Goal: Task Accomplishment & Management: Complete application form

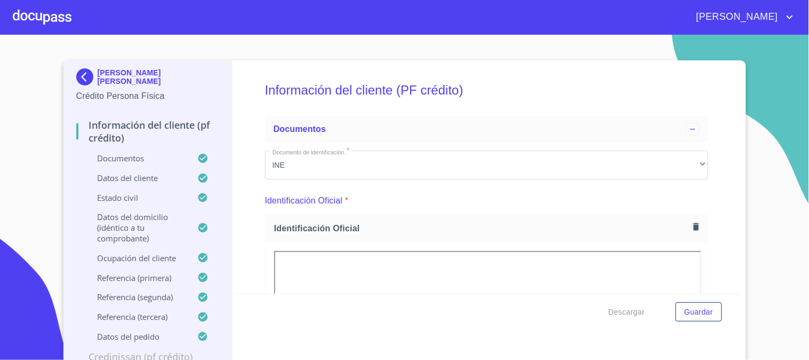
scroll to position [3505, 0]
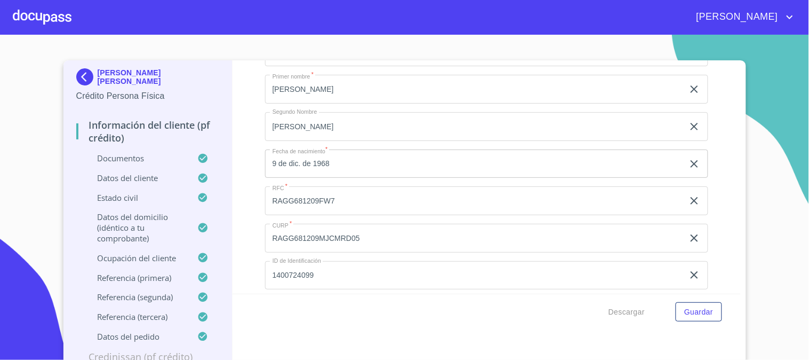
click at [51, 11] on div at bounding box center [42, 17] width 59 height 34
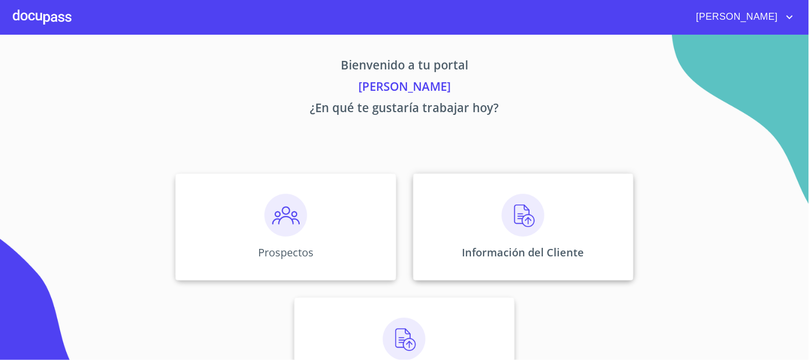
click at [549, 236] on div "Información del Cliente" at bounding box center [524, 226] width 220 height 107
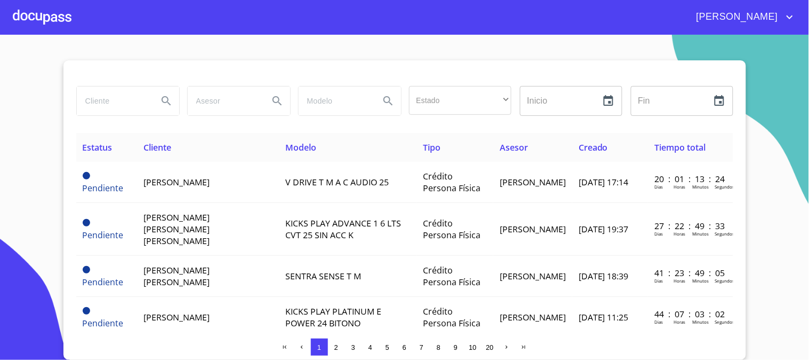
click at [30, 19] on div at bounding box center [42, 17] width 59 height 34
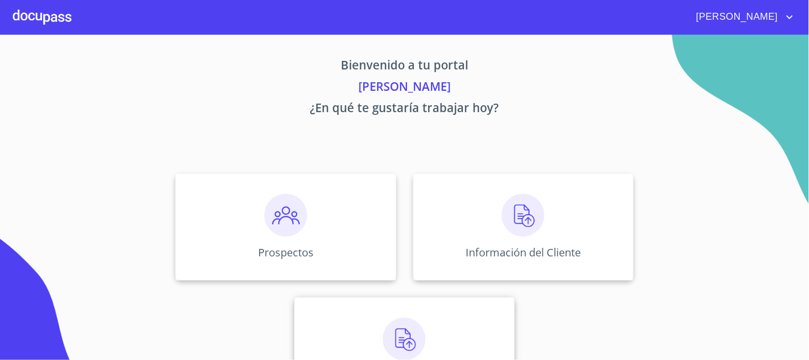
click at [424, 327] on div "Asignación de Ventas" at bounding box center [405, 350] width 220 height 107
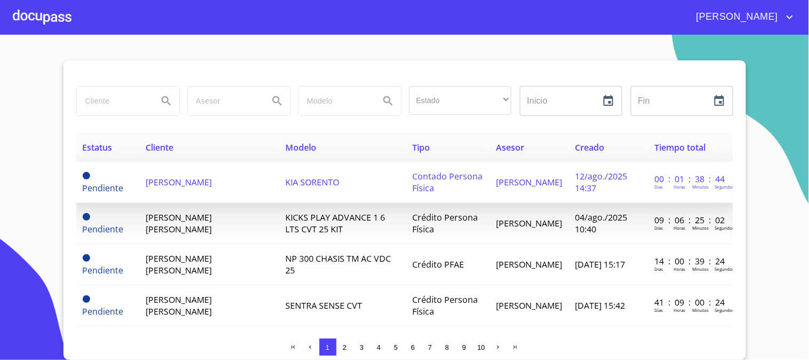
click at [327, 188] on td "KIA SORENTO" at bounding box center [342, 182] width 127 height 41
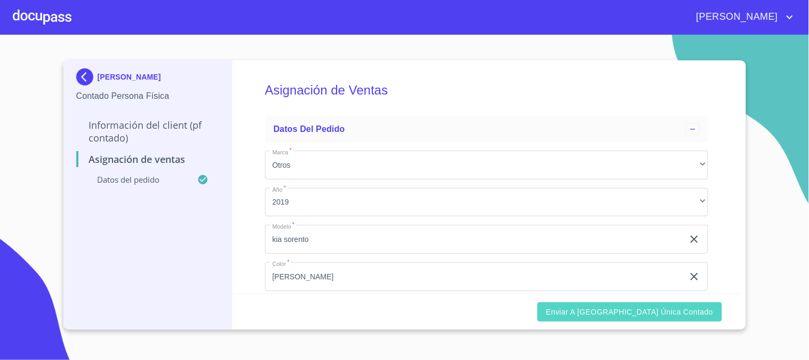
click at [656, 316] on span "Enviar a [GEOGRAPHIC_DATA] única contado" at bounding box center [630, 311] width 168 height 13
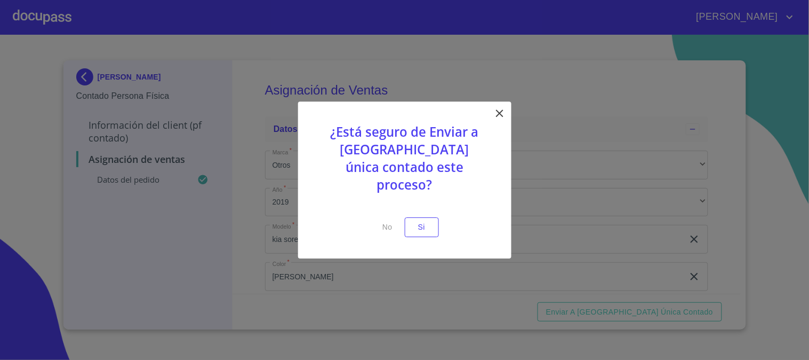
click at [473, 279] on div at bounding box center [404, 180] width 809 height 360
click at [503, 120] on icon at bounding box center [500, 113] width 13 height 13
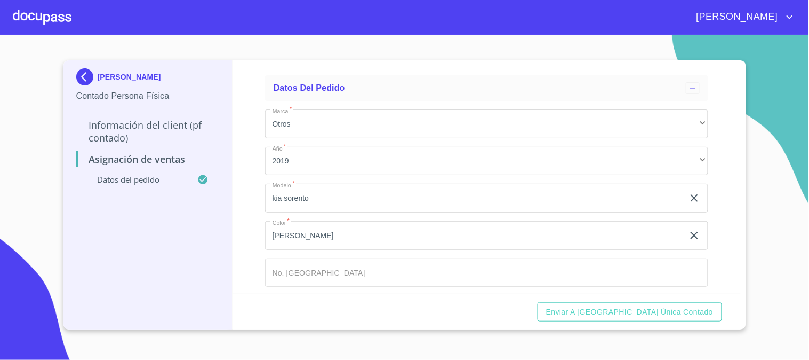
scroll to position [84, 0]
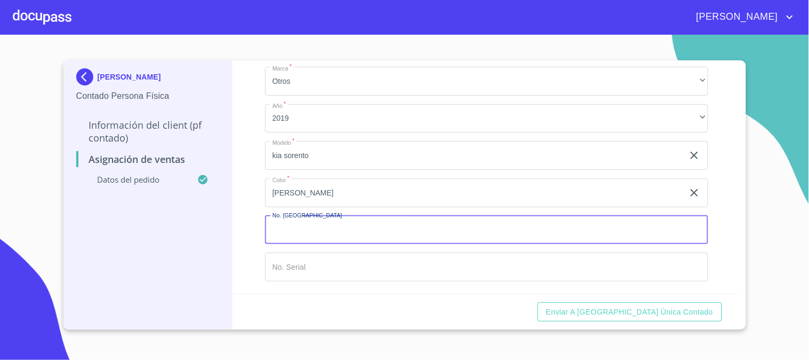
click at [333, 228] on input "Marca   *" at bounding box center [486, 230] width 443 height 29
type input "148760"
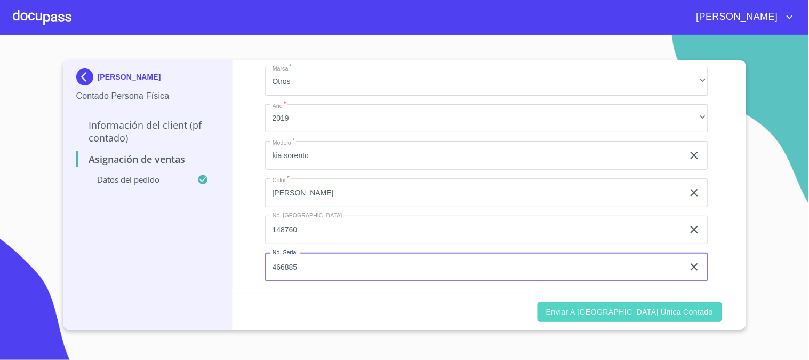
type input "466885"
click at [694, 313] on span "Enviar a [GEOGRAPHIC_DATA] única contado" at bounding box center [630, 311] width 168 height 13
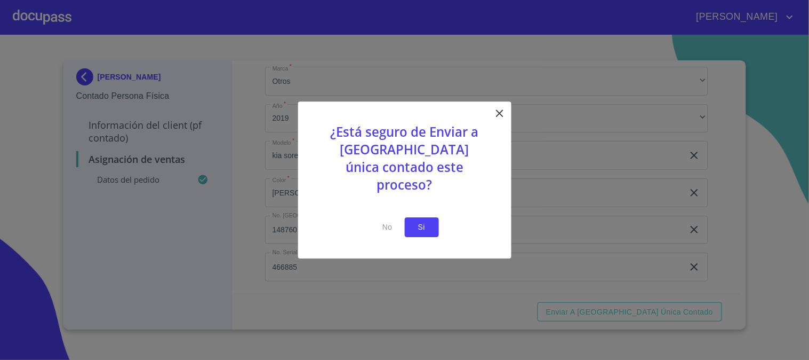
click at [420, 220] on span "Si" at bounding box center [422, 226] width 17 height 13
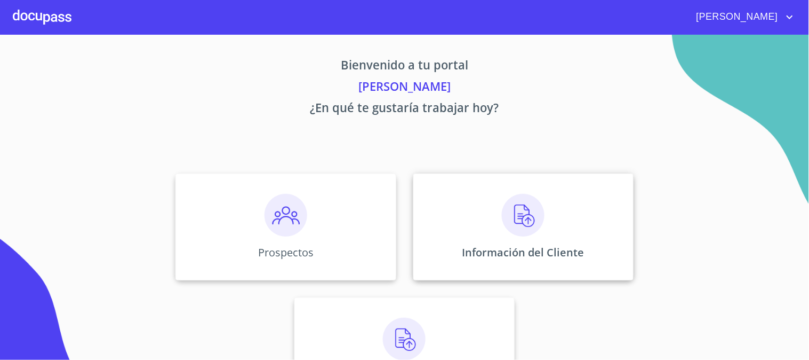
click at [543, 256] on p "Información del Cliente" at bounding box center [524, 252] width 122 height 14
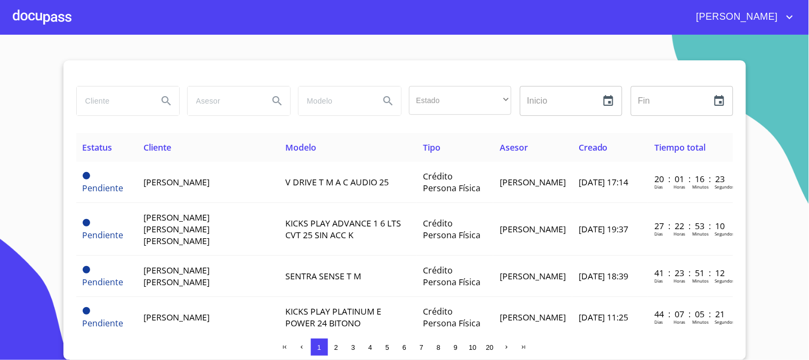
click at [132, 98] on input "search" at bounding box center [113, 100] width 73 height 29
type input "[PERSON_NAME]"
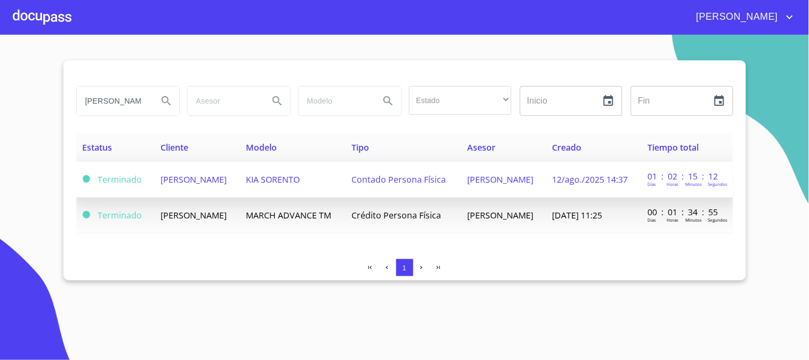
click at [161, 184] on span "[PERSON_NAME]" at bounding box center [194, 179] width 66 height 12
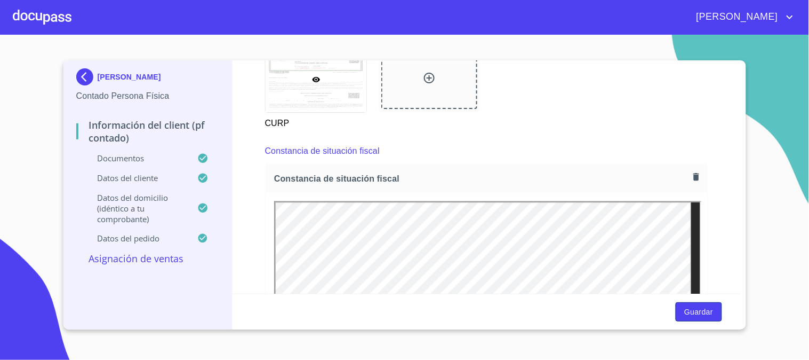
click at [703, 313] on span "Guardar" at bounding box center [699, 311] width 29 height 13
